Goal: Find specific page/section: Find specific page/section

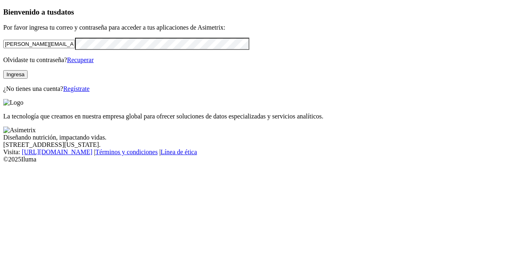
click at [28, 79] on button "Ingresa" at bounding box center [15, 74] width 24 height 9
